Goal: Task Accomplishment & Management: Manage account settings

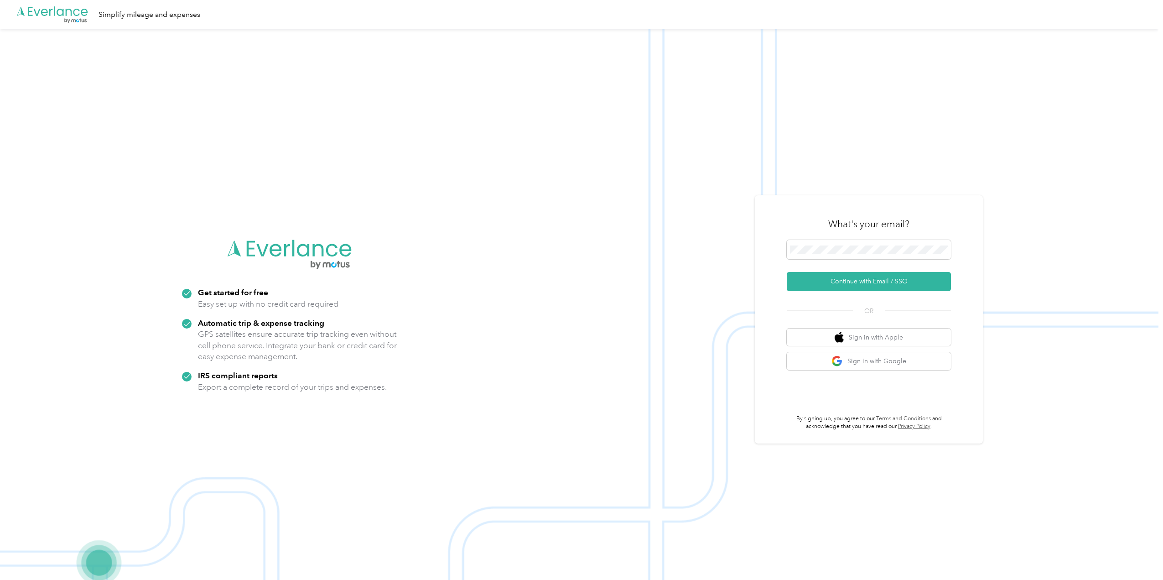
click at [865, 281] on button "Continue with Email / SSO" at bounding box center [869, 281] width 164 height 19
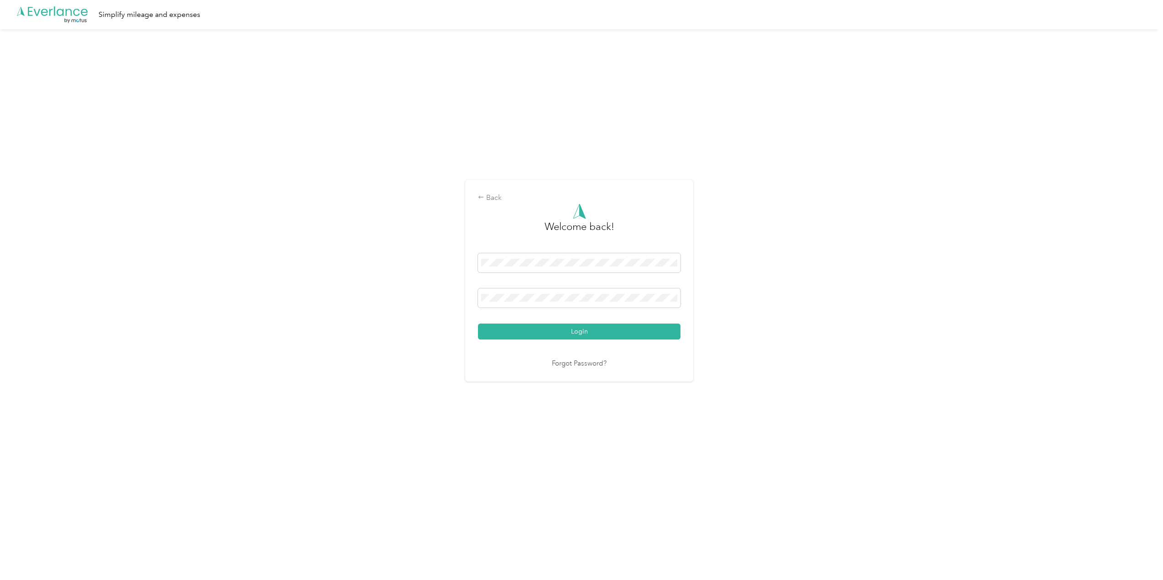
click at [607, 333] on button "Login" at bounding box center [579, 331] width 203 height 16
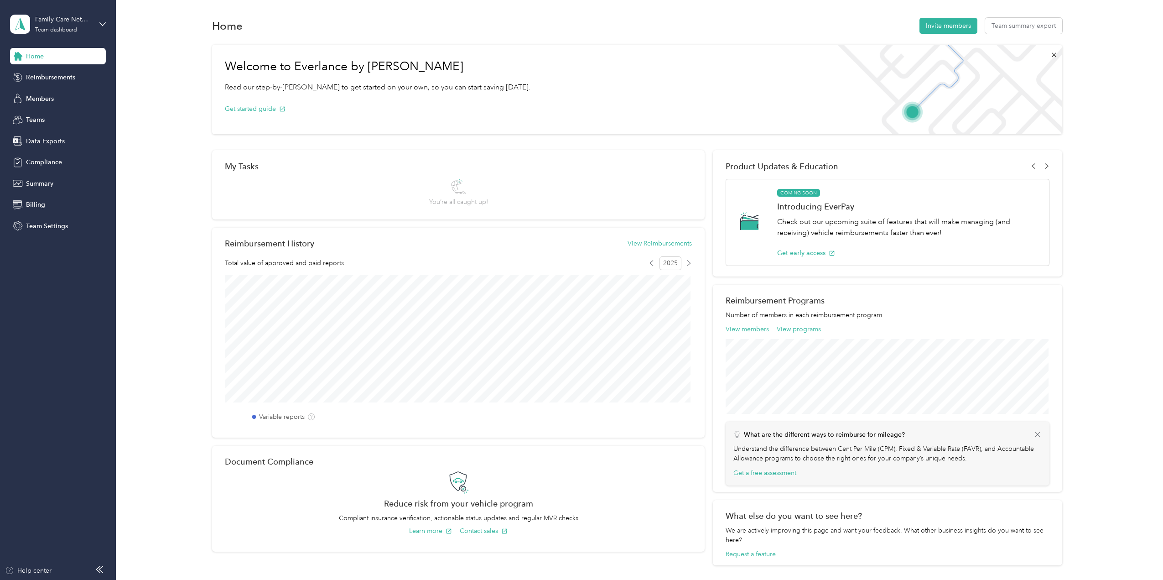
click at [38, 74] on span "Reimbursements" at bounding box center [50, 78] width 49 height 10
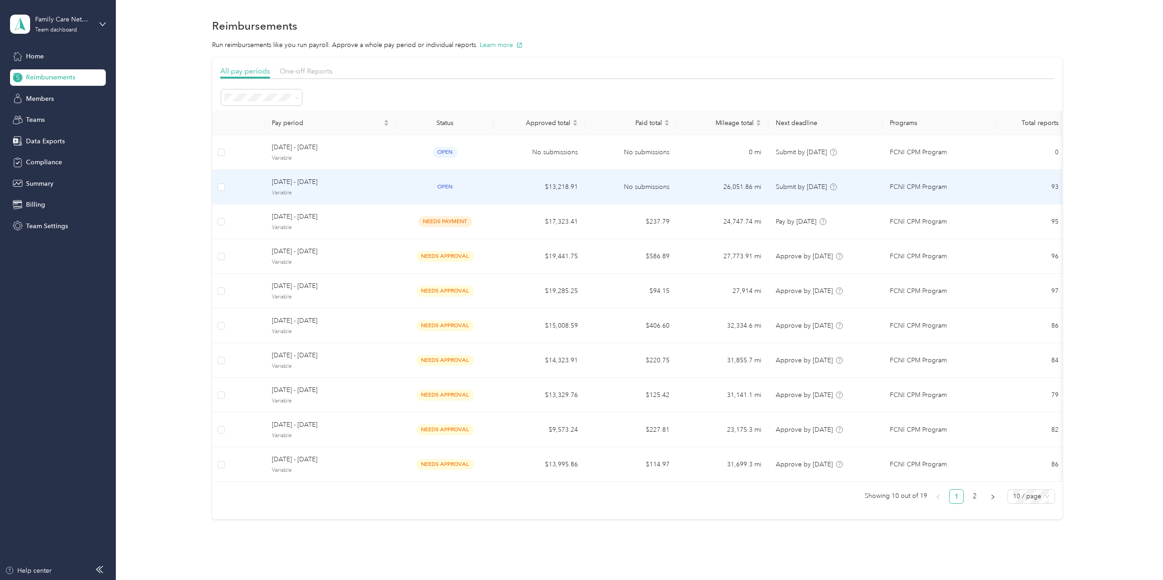
click at [319, 184] on span "[DATE] - [DATE]" at bounding box center [330, 182] width 117 height 10
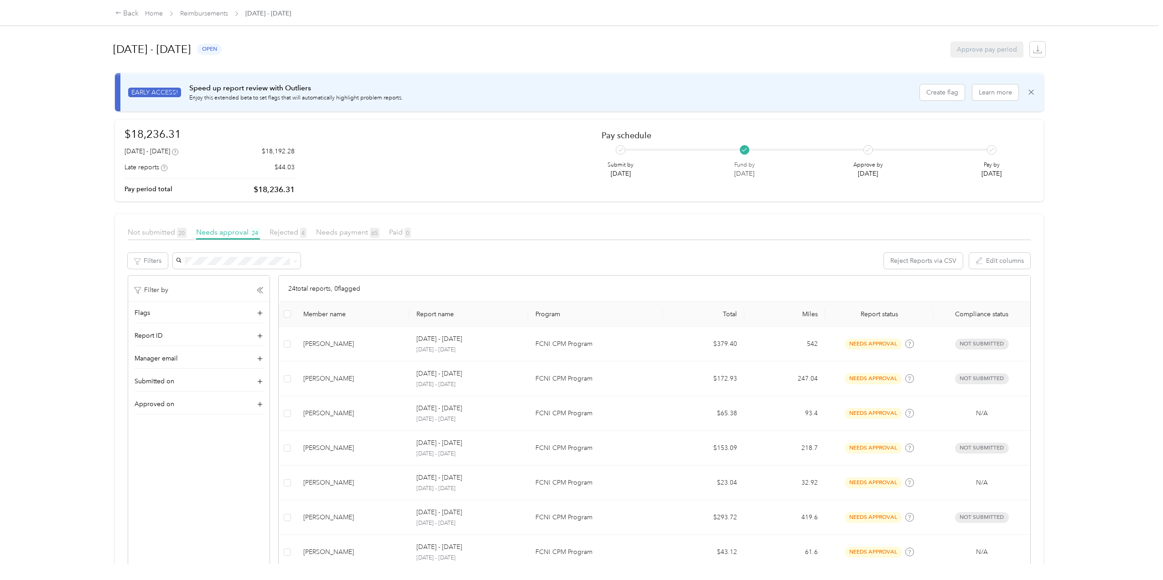
click at [143, 230] on span "Not submitted 20" at bounding box center [157, 232] width 59 height 9
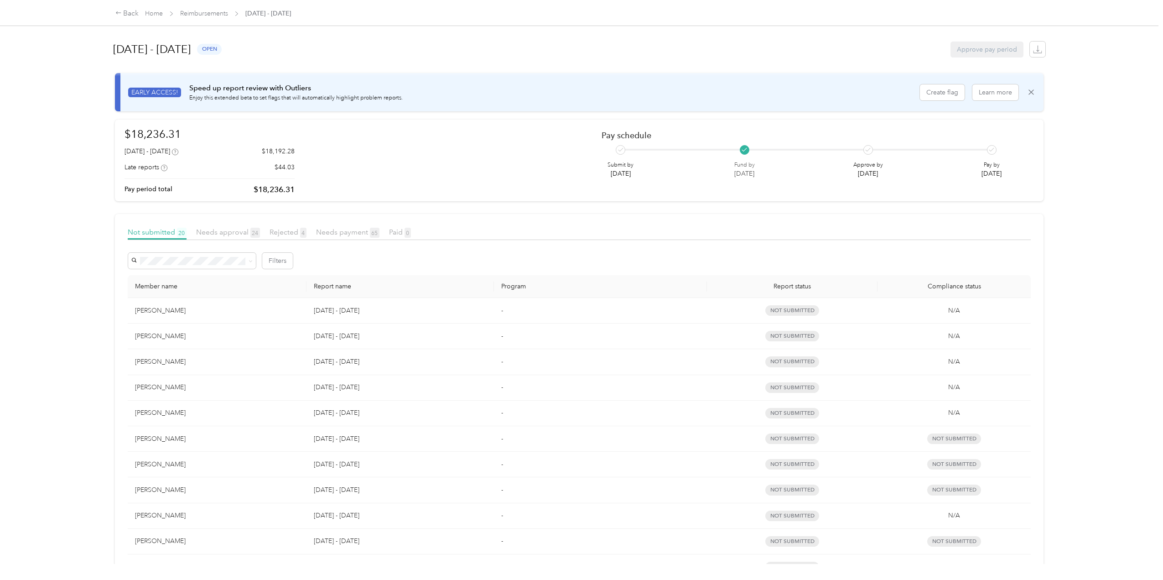
click at [349, 231] on span "Needs payment 65" at bounding box center [347, 232] width 63 height 9
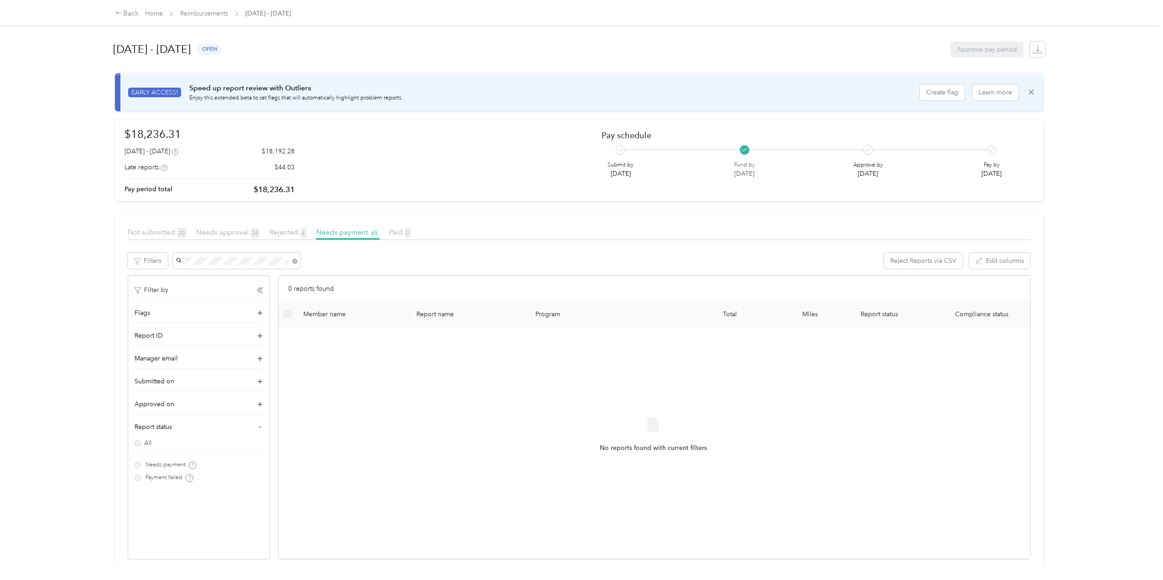
click at [216, 277] on span "[PERSON_NAME]" at bounding box center [204, 278] width 51 height 8
click at [157, 16] on link "Home" at bounding box center [154, 14] width 18 height 8
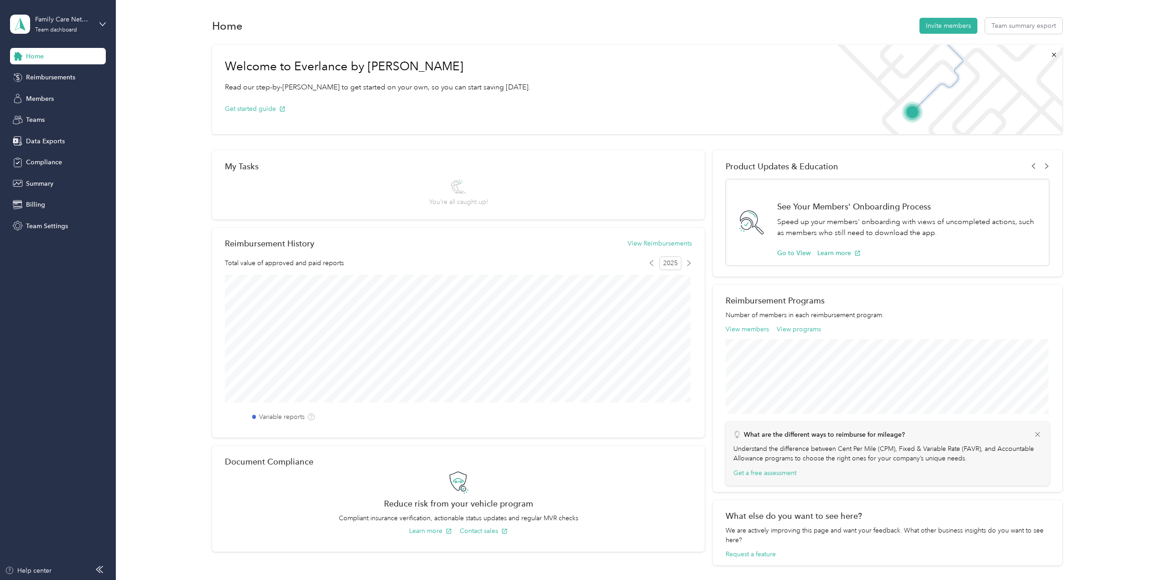
click at [52, 99] on span "Members" at bounding box center [40, 99] width 28 height 10
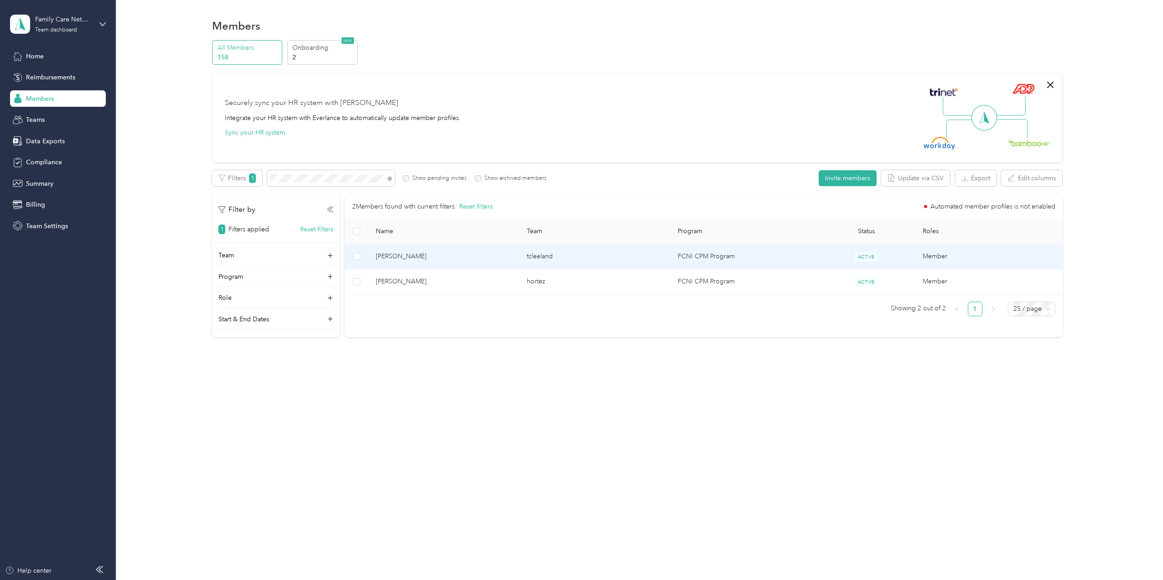
click at [399, 256] on span "[PERSON_NAME]" at bounding box center [444, 256] width 136 height 10
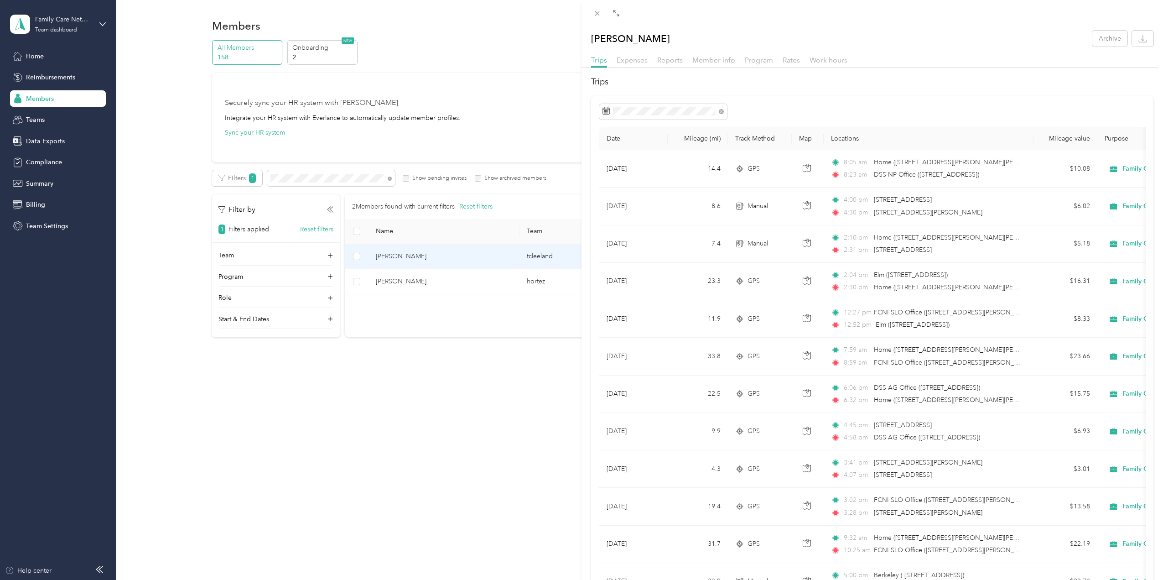
click at [712, 61] on span "Member info" at bounding box center [714, 60] width 43 height 9
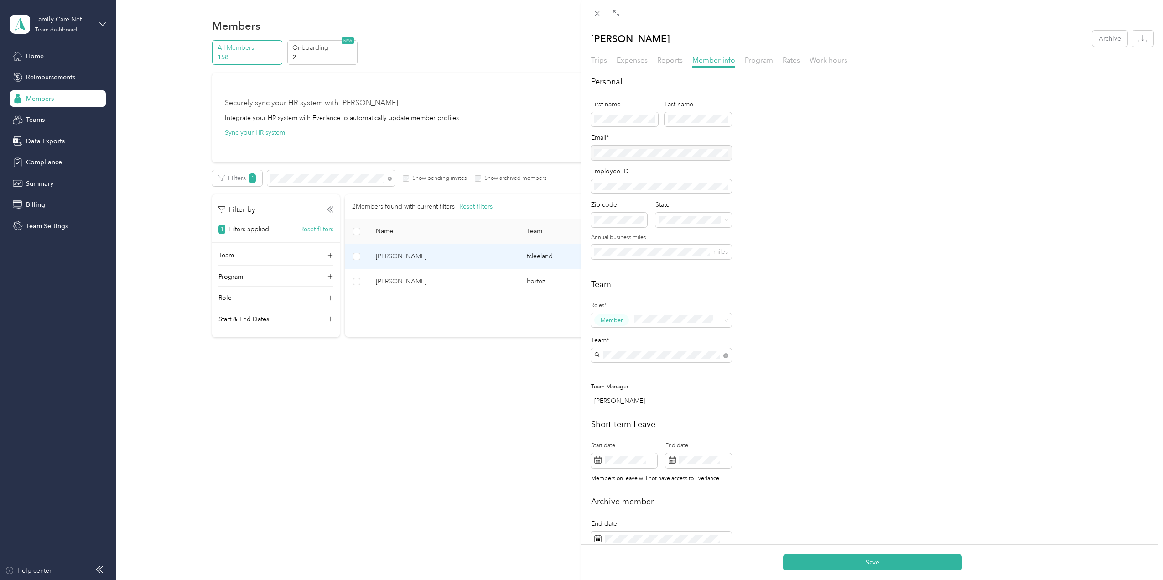
click at [640, 376] on div "dhunt [PERSON_NAME]" at bounding box center [662, 376] width 128 height 21
click at [865, 560] on button "Save" at bounding box center [872, 562] width 179 height 16
click at [34, 54] on div "[PERSON_NAME] Archive Trips Expenses Reports Member info Program Rates Work hou…" at bounding box center [581, 290] width 1163 height 580
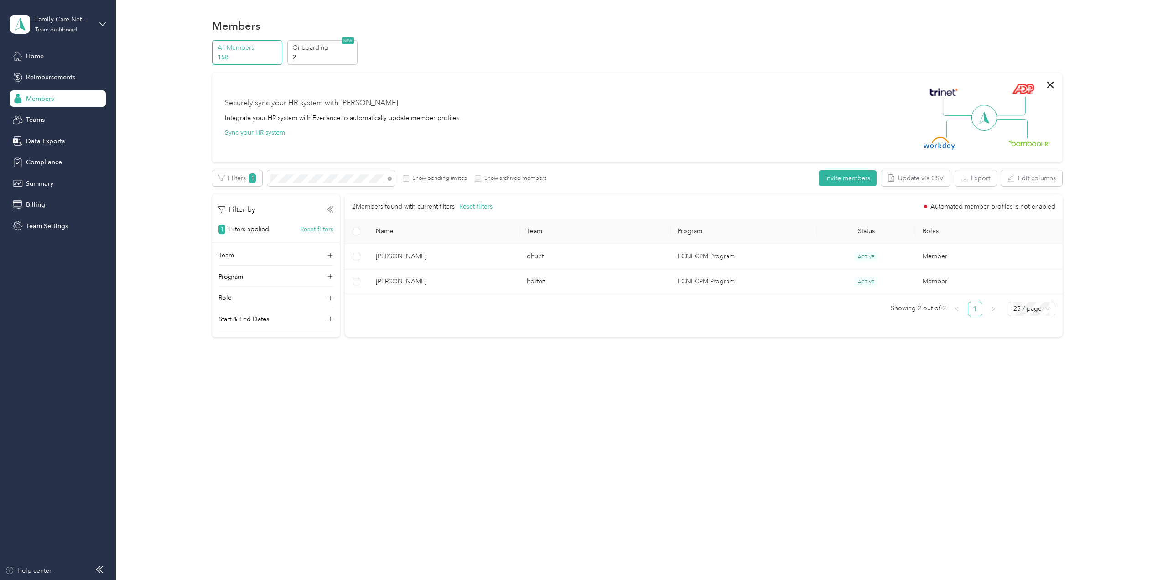
click at [47, 52] on div "Home" at bounding box center [58, 56] width 96 height 16
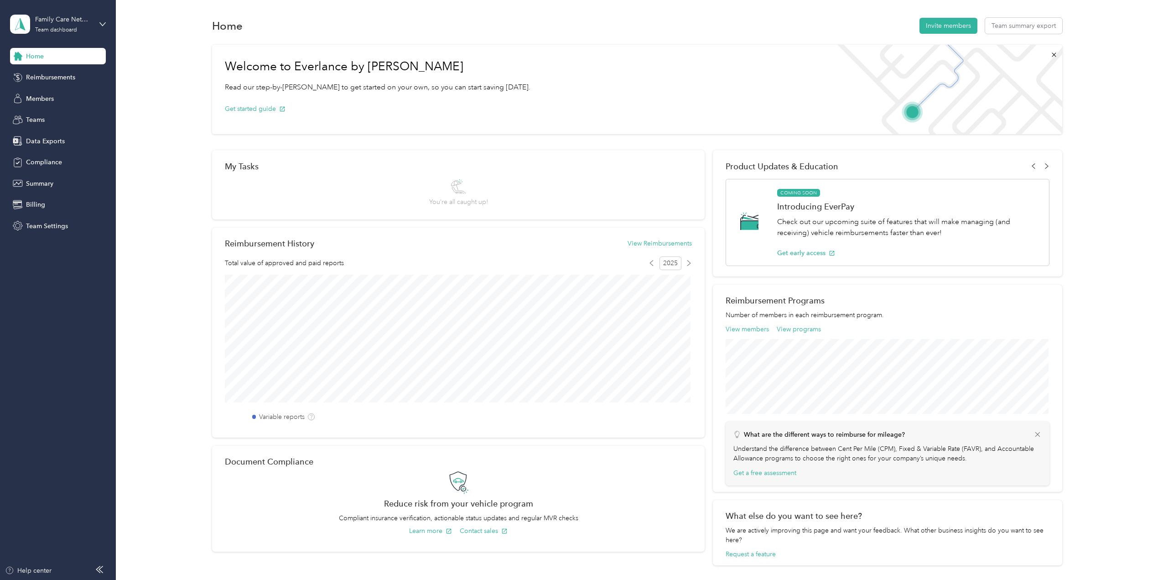
click at [36, 77] on span "Reimbursements" at bounding box center [50, 78] width 49 height 10
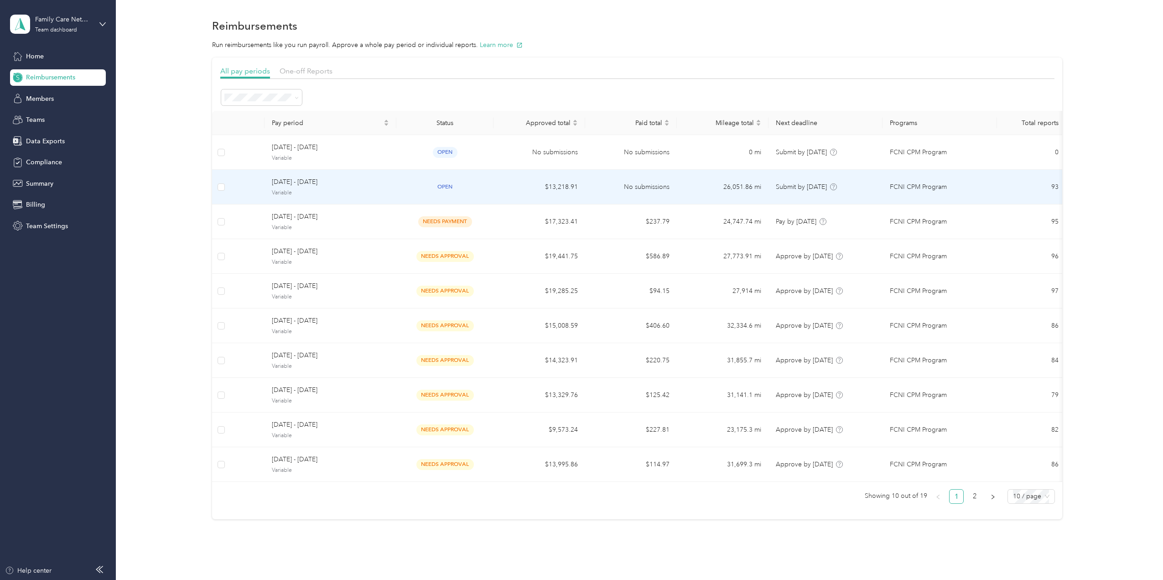
click at [316, 185] on span "[DATE] - [DATE]" at bounding box center [330, 182] width 117 height 10
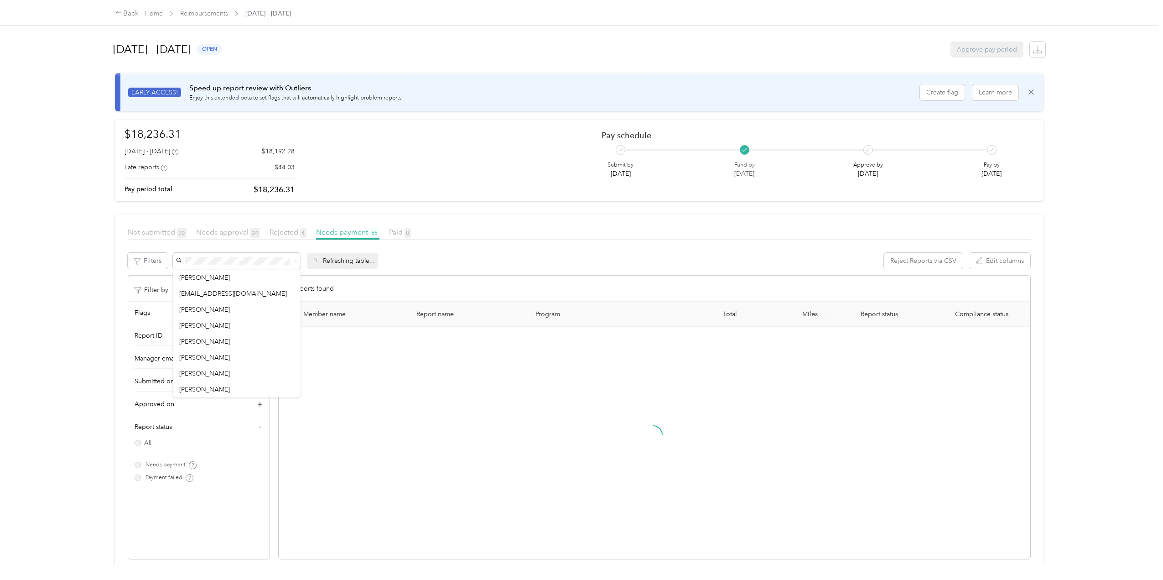
click at [212, 233] on span "Needs approval 24" at bounding box center [228, 232] width 64 height 9
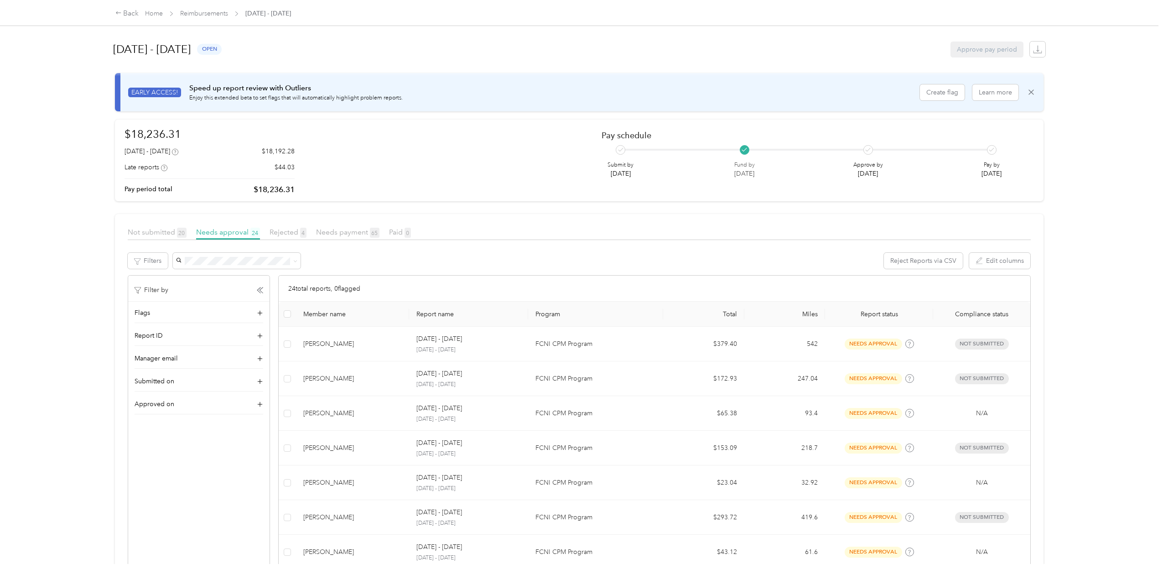
click at [288, 232] on span "Rejected 4" at bounding box center [288, 232] width 37 height 9
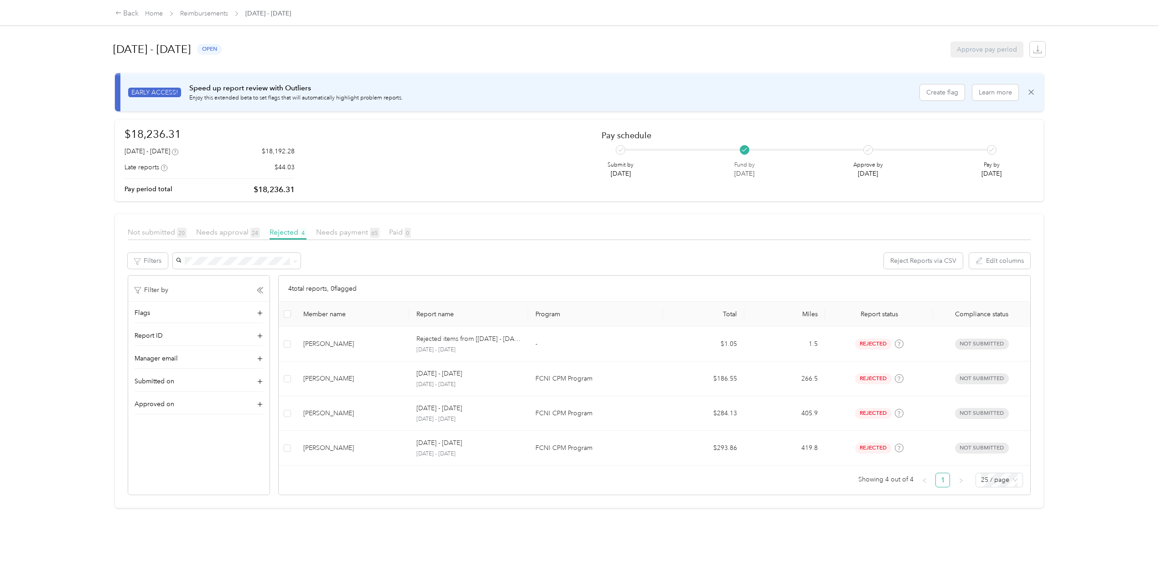
click at [155, 232] on span "Not submitted 20" at bounding box center [157, 232] width 59 height 9
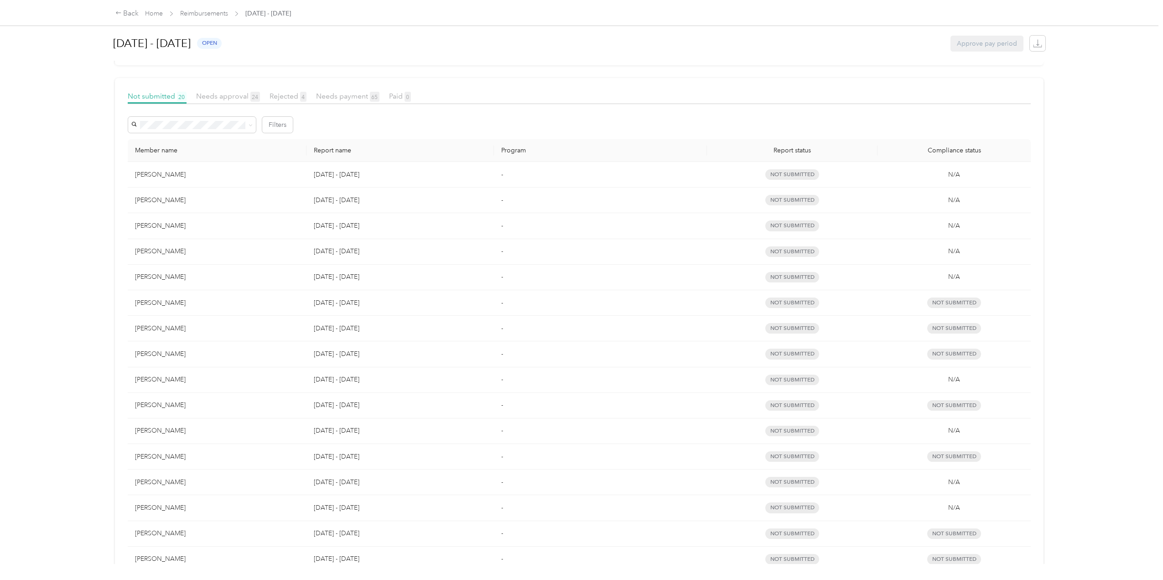
scroll to position [137, 0]
click at [283, 91] on span "Rejected 4" at bounding box center [288, 95] width 37 height 9
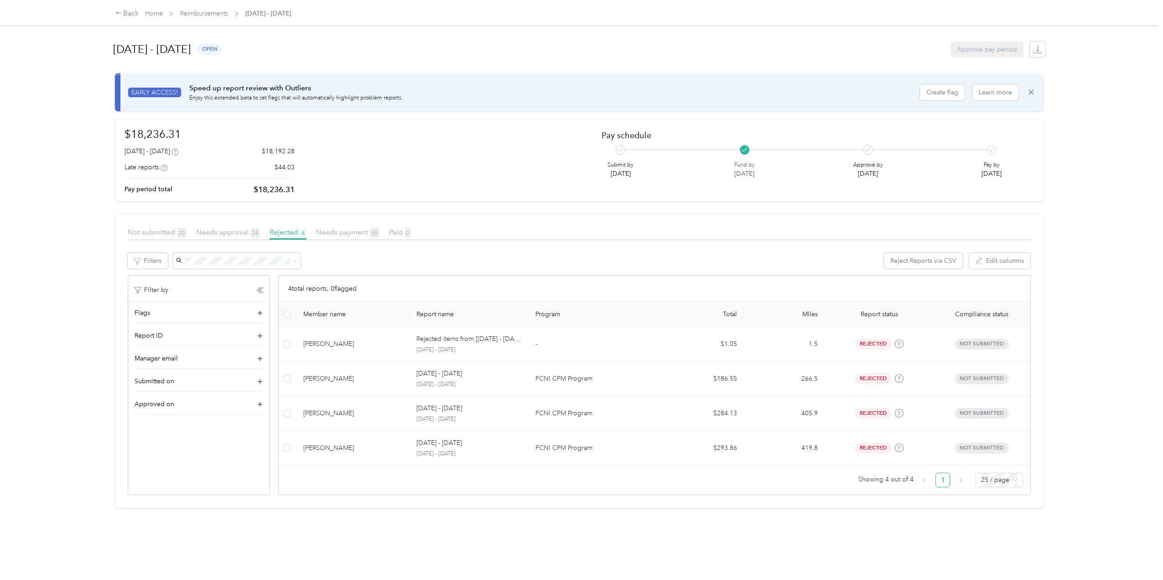
click at [234, 232] on span "Needs approval 24" at bounding box center [228, 232] width 64 height 9
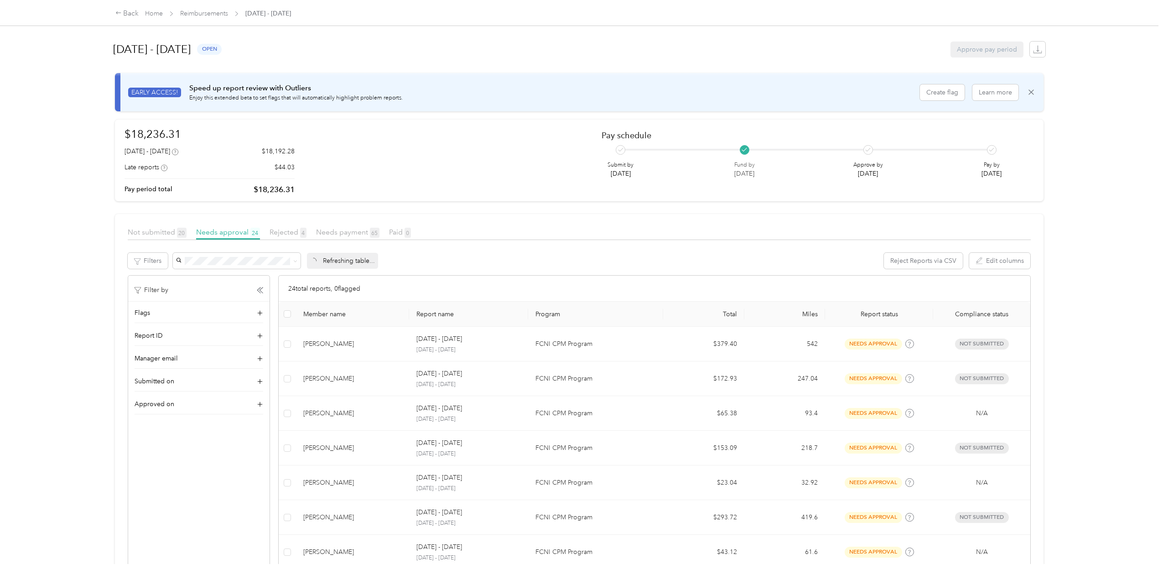
click at [164, 231] on span "Not submitted 20" at bounding box center [157, 232] width 59 height 9
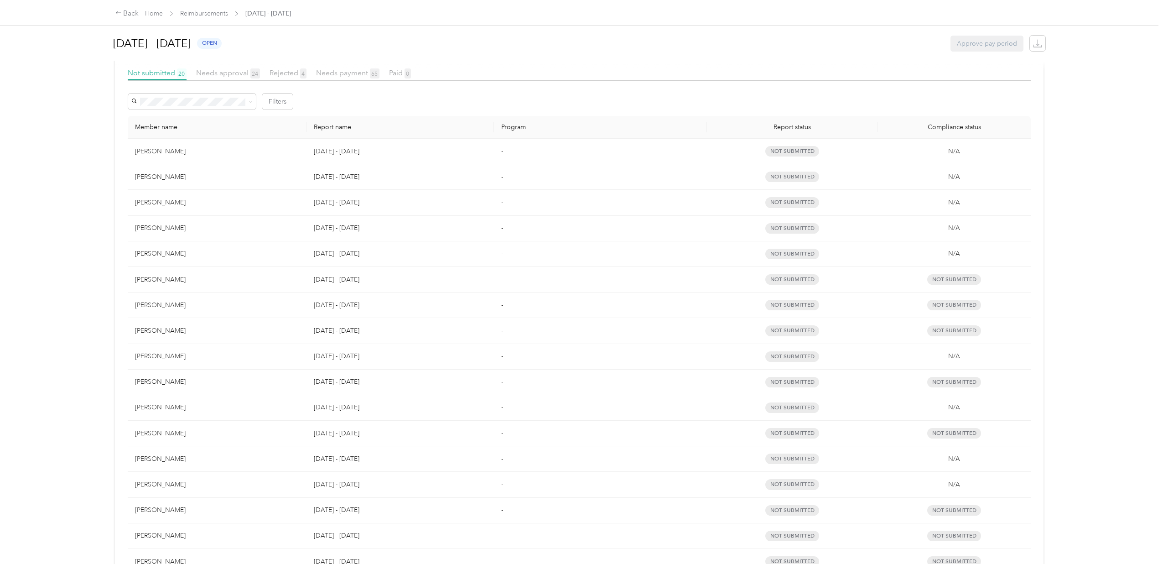
scroll to position [182, 0]
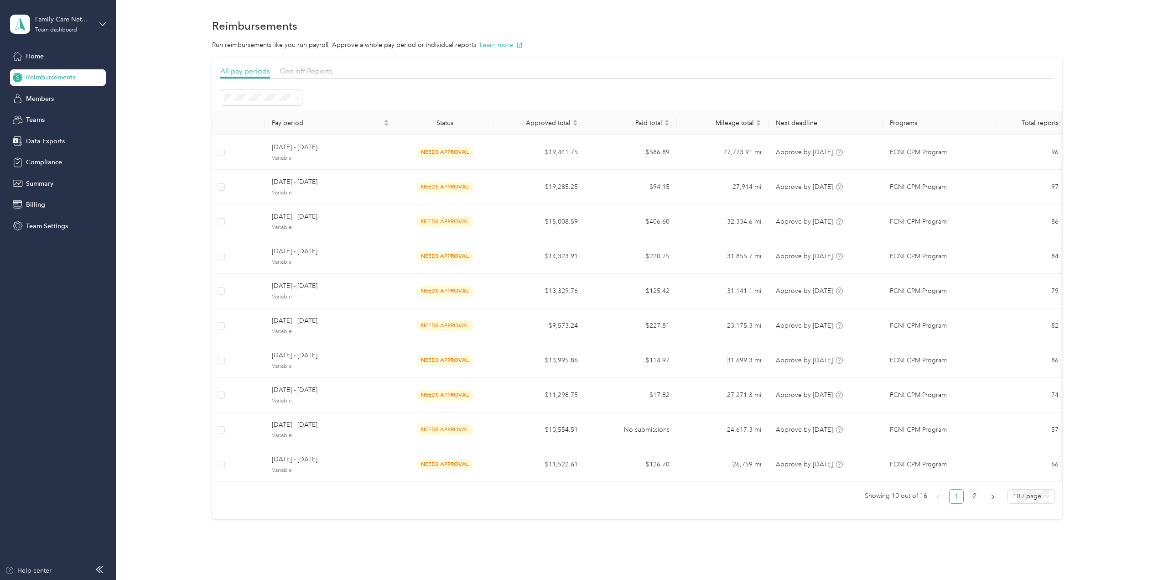
click at [33, 59] on span "Home" at bounding box center [35, 57] width 18 height 10
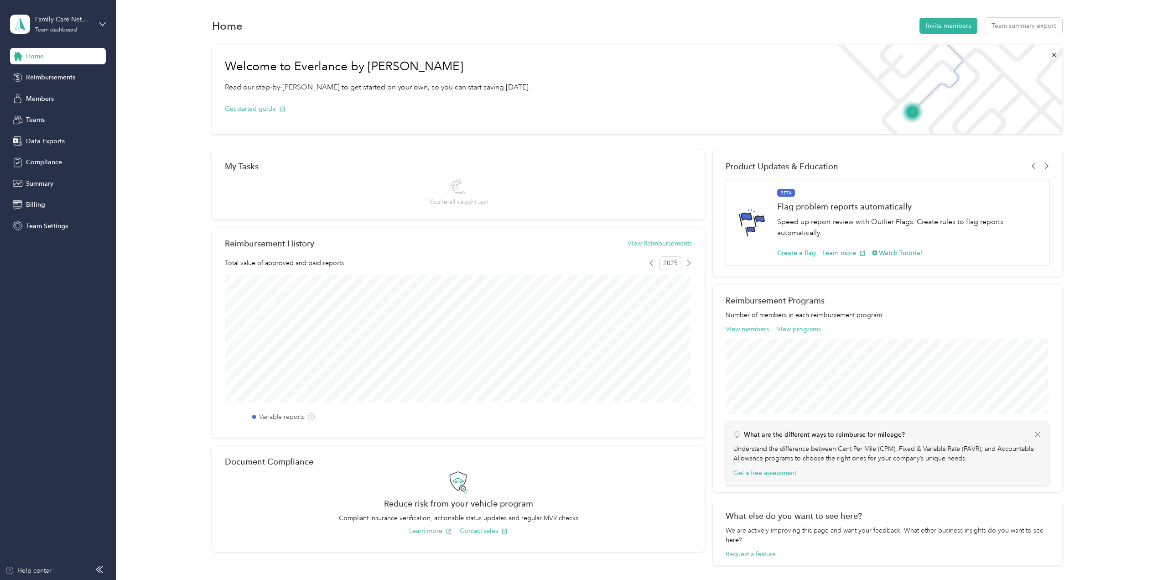
click at [71, 53] on div "Home" at bounding box center [58, 56] width 96 height 16
